Goal: Task Accomplishment & Management: Manage account settings

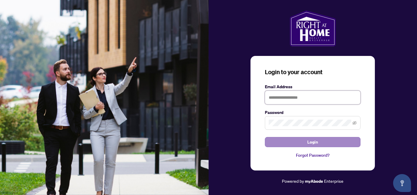
type input "**********"
click at [315, 145] on span "Login" at bounding box center [312, 142] width 11 height 10
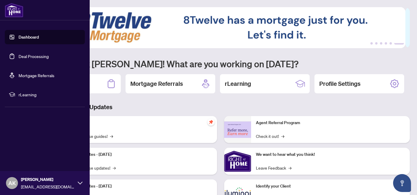
click at [29, 38] on link "Dashboard" at bounding box center [29, 36] width 20 height 5
click at [31, 59] on link "Deal Processing" at bounding box center [34, 55] width 30 height 5
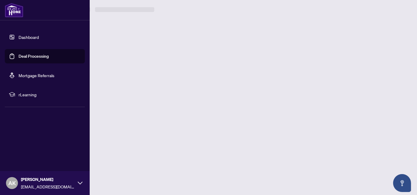
click at [32, 57] on link "Deal Processing" at bounding box center [34, 55] width 30 height 5
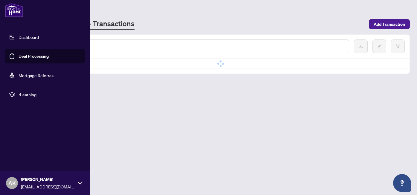
click at [32, 57] on link "Deal Processing" at bounding box center [34, 55] width 30 height 5
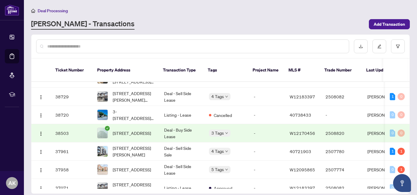
scroll to position [212, 0]
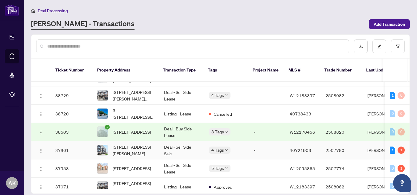
click at [157, 145] on td "[STREET_ADDRESS][PERSON_NAME]" at bounding box center [125, 150] width 67 height 18
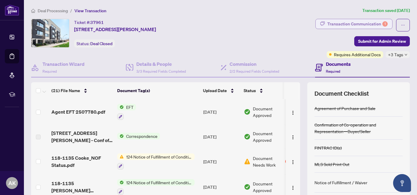
click at [345, 25] on div "Transaction Communication 1" at bounding box center [357, 24] width 60 height 10
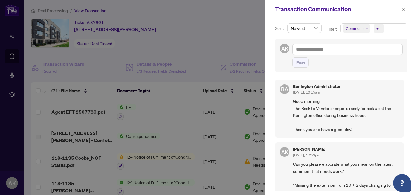
click at [247, 38] on div at bounding box center [208, 97] width 417 height 195
click at [402, 9] on icon "close" at bounding box center [403, 9] width 4 height 4
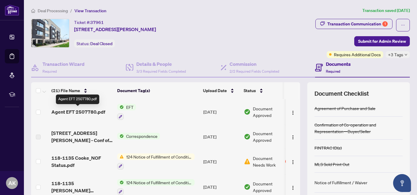
click at [96, 112] on span "Agent EFT 2507780.pdf" at bounding box center [78, 111] width 54 height 7
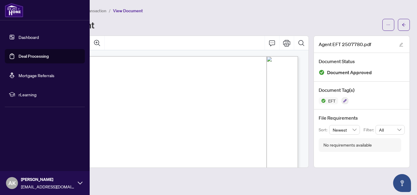
click at [39, 55] on link "Deal Processing" at bounding box center [34, 55] width 30 height 5
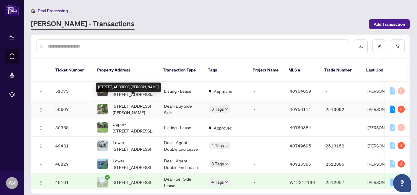
click at [146, 102] on span "[STREET_ADDRESS][PERSON_NAME]" at bounding box center [134, 108] width 42 height 13
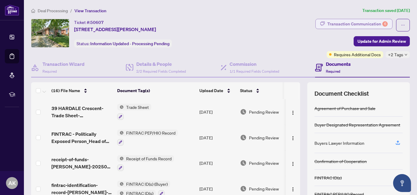
click at [358, 22] on div "Transaction Communication 6" at bounding box center [357, 24] width 60 height 10
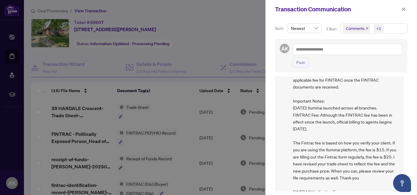
scroll to position [103, 0]
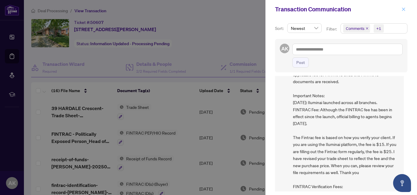
click at [403, 9] on icon "close" at bounding box center [403, 8] width 3 height 3
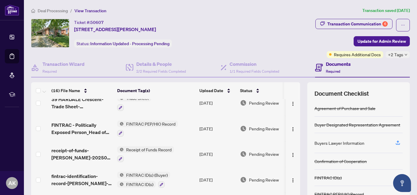
scroll to position [10, 0]
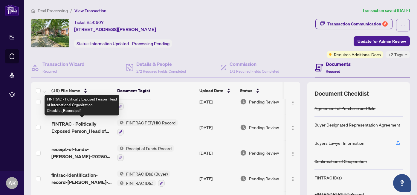
click at [79, 129] on span "FINTRAC - Politically Exposed Person_Head of International Organization Checkli…" at bounding box center [81, 127] width 61 height 14
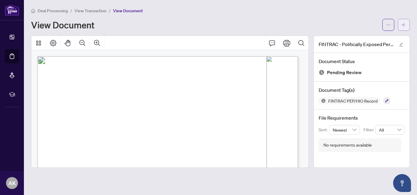
click at [401, 28] on span "button" at bounding box center [403, 25] width 4 height 10
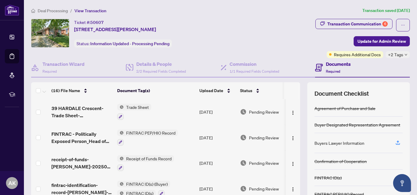
click at [137, 108] on span "Trade Sheet" at bounding box center [137, 107] width 27 height 7
click at [90, 108] on span "39 HARDALE Crescent-Trade Sheet-[PERSON_NAME] to Review_copy.pdf" at bounding box center [81, 112] width 61 height 14
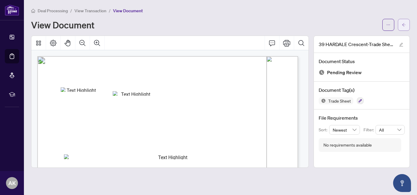
click at [401, 26] on icon "arrow-left" at bounding box center [403, 25] width 4 height 4
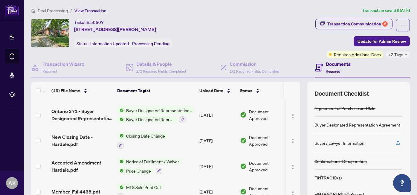
scroll to position [305, 0]
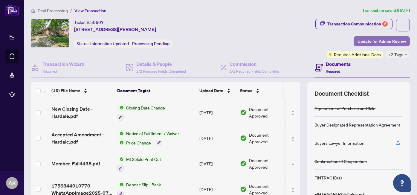
click at [381, 42] on span "Update for Admin Review" at bounding box center [381, 41] width 48 height 10
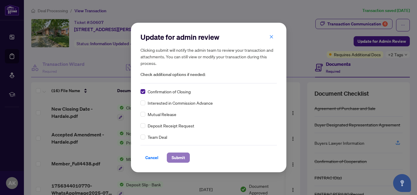
click at [183, 158] on span "Submit" at bounding box center [177, 158] width 13 height 10
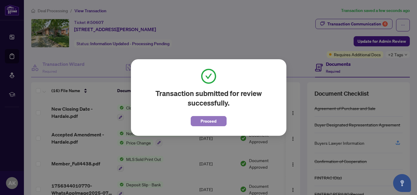
click at [215, 118] on span "Proceed" at bounding box center [208, 121] width 16 height 10
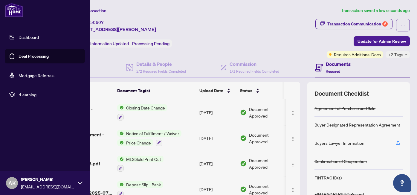
click at [30, 56] on link "Deal Processing" at bounding box center [34, 55] width 30 height 5
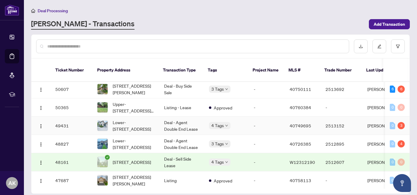
scroll to position [20, 0]
click at [274, 119] on td "-" at bounding box center [267, 125] width 36 height 18
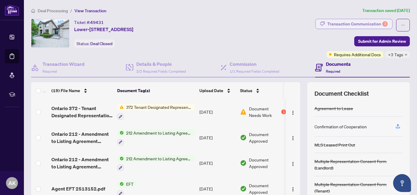
click at [339, 23] on div "Transaction Communication 3" at bounding box center [357, 24] width 60 height 10
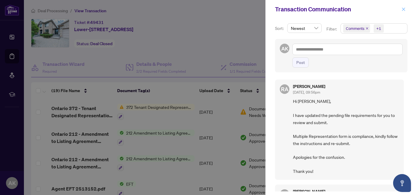
click at [403, 8] on icon "close" at bounding box center [403, 9] width 4 height 4
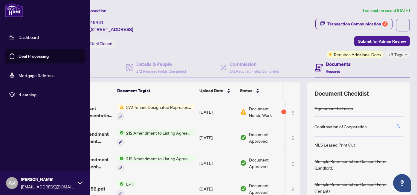
click at [19, 57] on link "Deal Processing" at bounding box center [34, 55] width 30 height 5
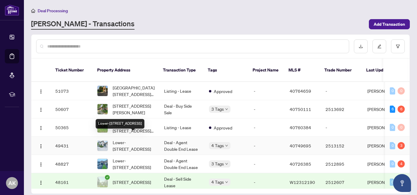
click at [141, 139] on span "Lower-[STREET_ADDRESS]" at bounding box center [134, 145] width 42 height 13
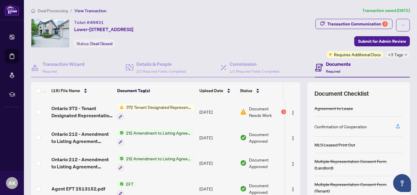
click at [341, 14] on div "Deal Processing / View Transaction Transaction saved [DATE] Ticket #: 49431 Low…" at bounding box center [220, 125] width 383 height 236
click at [340, 21] on div "Transaction Communication 3" at bounding box center [357, 24] width 60 height 10
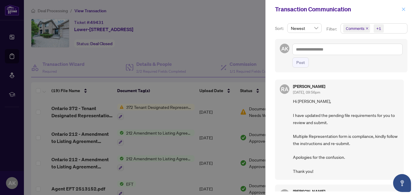
click at [403, 8] on icon "close" at bounding box center [403, 9] width 4 height 4
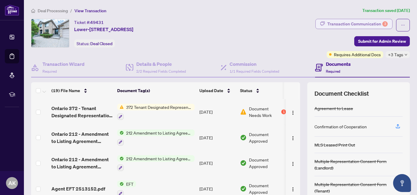
click at [361, 21] on div "Transaction Communication 3" at bounding box center [357, 24] width 60 height 10
